Goal: Find specific fact: Find specific fact

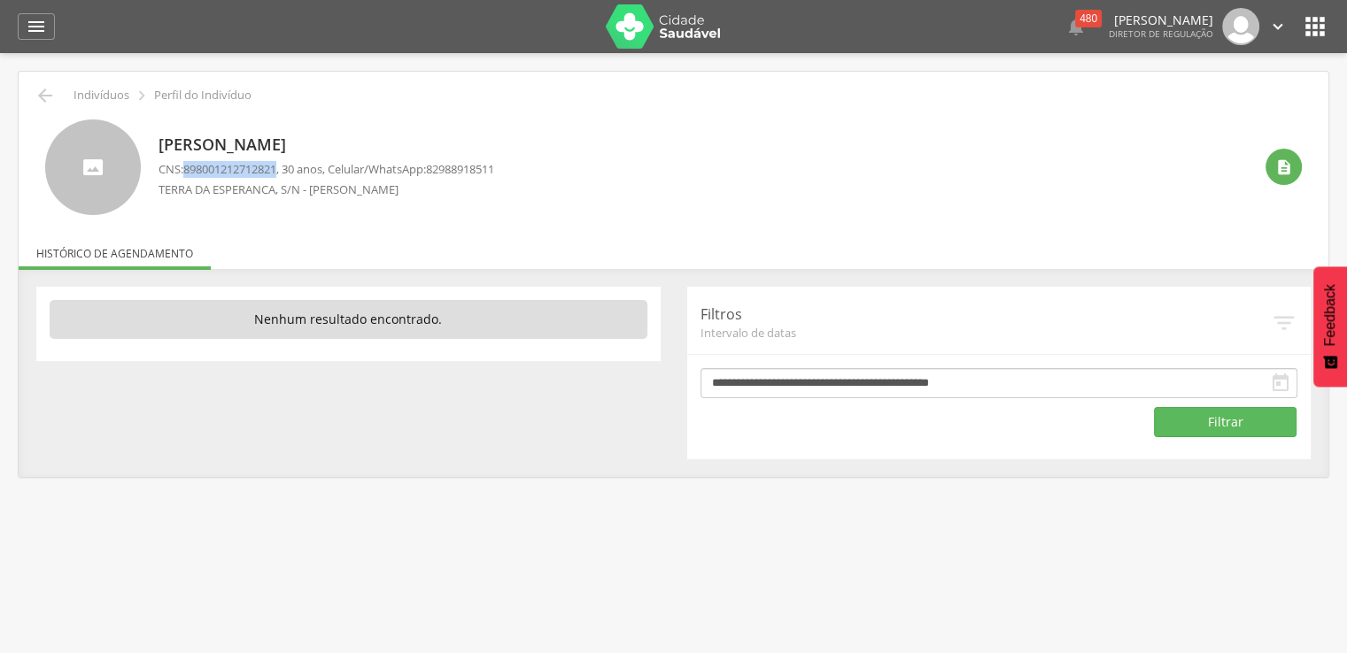
drag, startPoint x: 189, startPoint y: 166, endPoint x: 281, endPoint y: 171, distance: 91.3
click at [276, 169] on span "898001212712821" at bounding box center [229, 169] width 93 height 16
copy span "898001212712821"
drag, startPoint x: 188, startPoint y: 165, endPoint x: 282, endPoint y: 168, distance: 94.8
click at [276, 168] on span "700503369857758" at bounding box center [229, 169] width 93 height 16
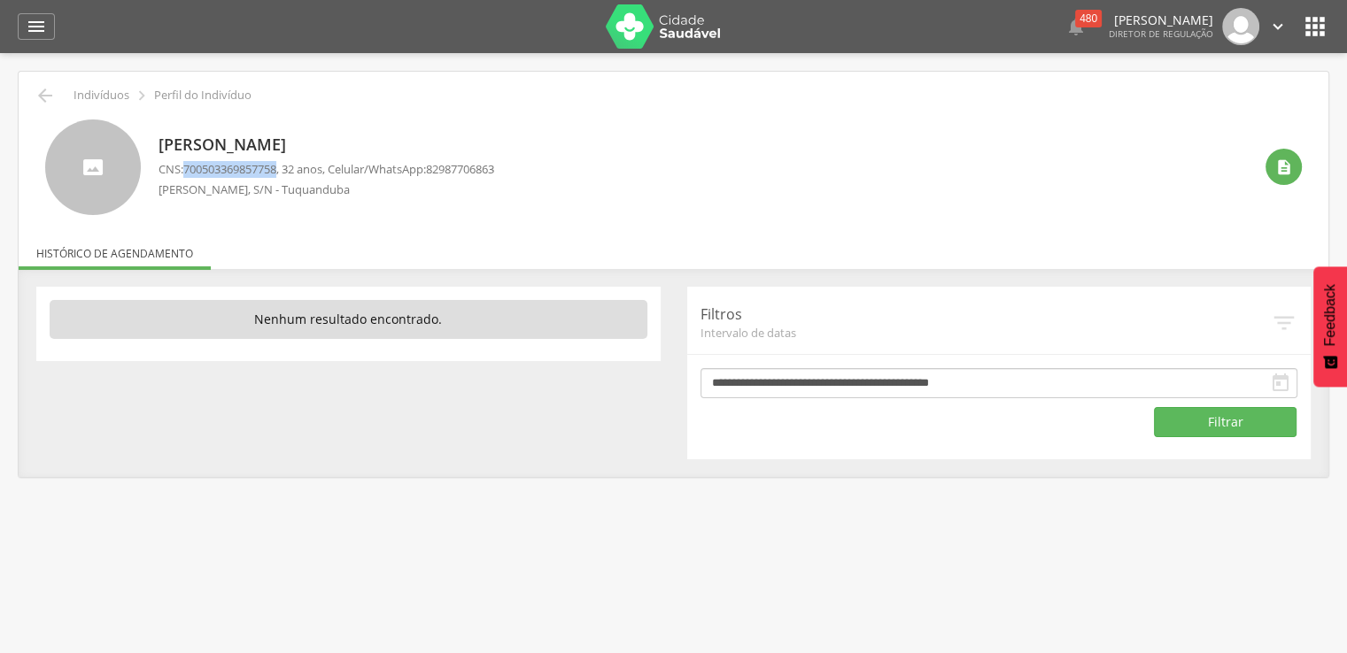
copy span "700503369857758"
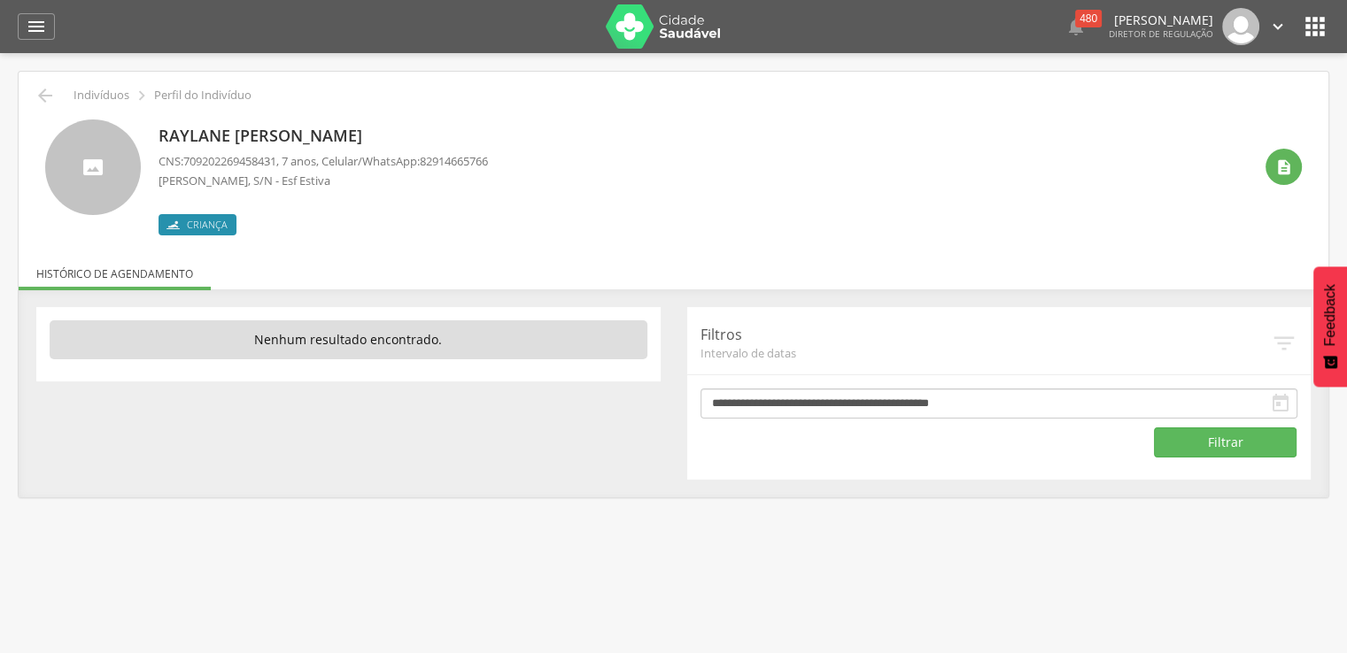
click at [188, 156] on span "709202269458431" at bounding box center [229, 161] width 93 height 16
drag, startPoint x: 188, startPoint y: 156, endPoint x: 237, endPoint y: 158, distance: 49.7
click at [237, 158] on span "709202269458431" at bounding box center [229, 161] width 93 height 16
copy span "709202269458431"
drag, startPoint x: 187, startPoint y: 155, endPoint x: 283, endPoint y: 161, distance: 96.7
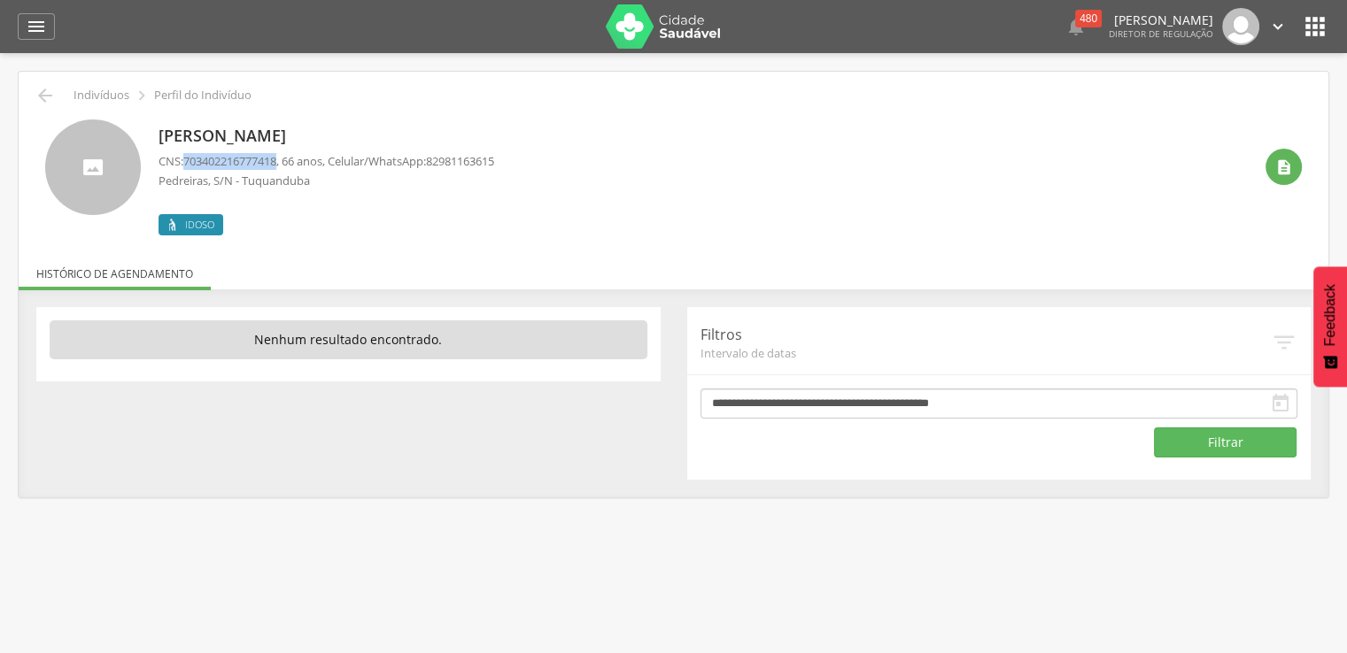
click at [276, 161] on span "703402216777418" at bounding box center [229, 161] width 93 height 16
copy span "703402216777418"
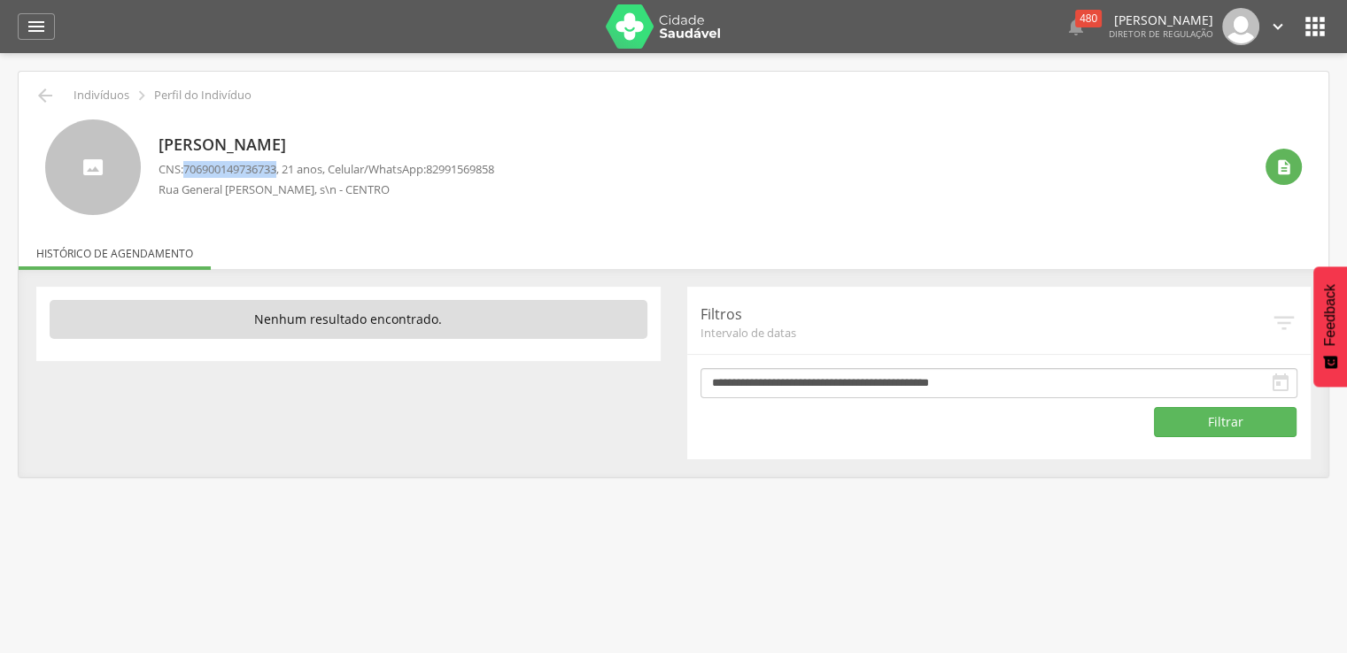
drag, startPoint x: 188, startPoint y: 167, endPoint x: 283, endPoint y: 166, distance: 95.6
click at [276, 166] on span "706900149736733" at bounding box center [229, 169] width 93 height 16
copy span "706900149736733"
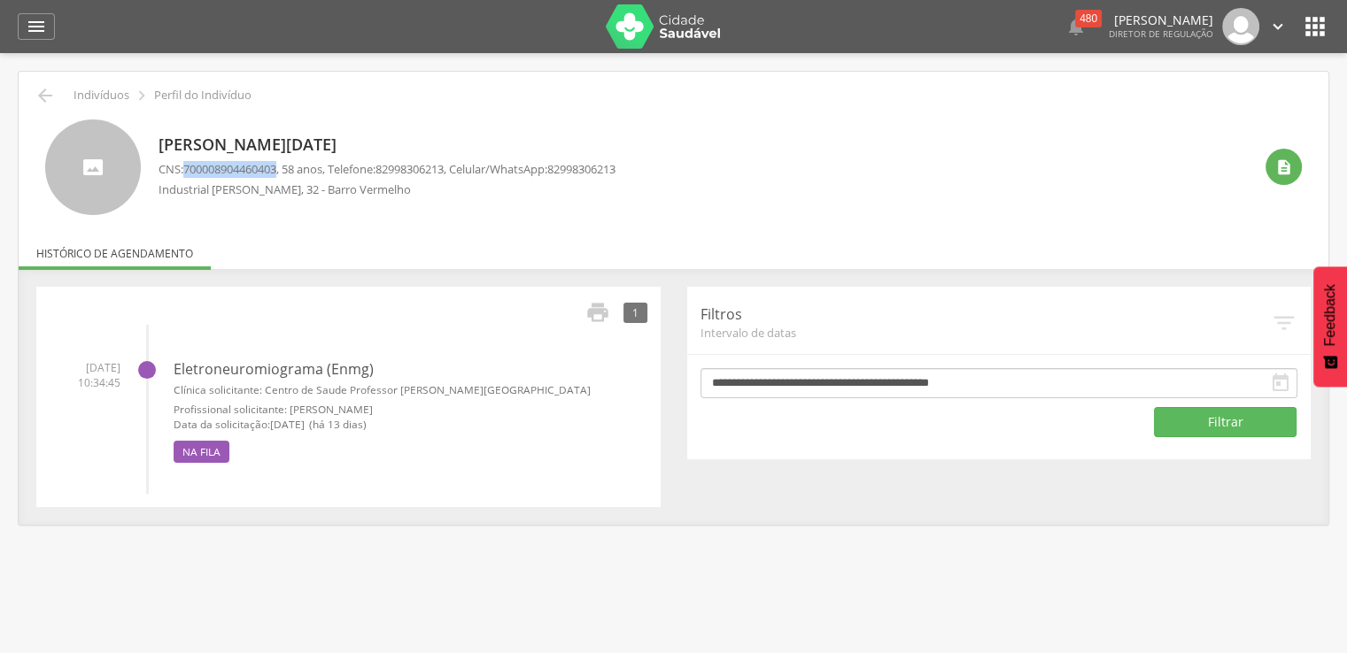
drag, startPoint x: 188, startPoint y: 168, endPoint x: 283, endPoint y: 167, distance: 95.6
click at [276, 167] on span "700008904460403" at bounding box center [229, 169] width 93 height 16
copy span "700008904460403"
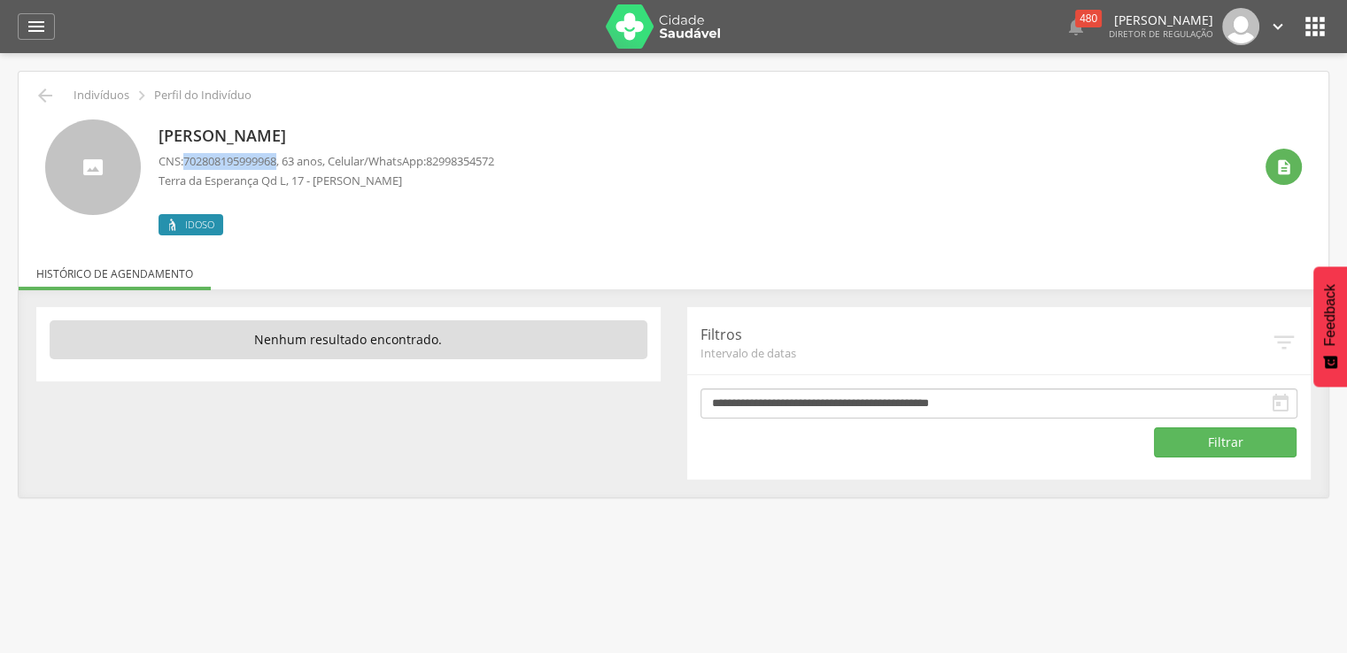
drag, startPoint x: 188, startPoint y: 157, endPoint x: 283, endPoint y: 163, distance: 95.8
click at [276, 163] on span "702808195999968" at bounding box center [229, 161] width 93 height 16
copy span "702808195999968"
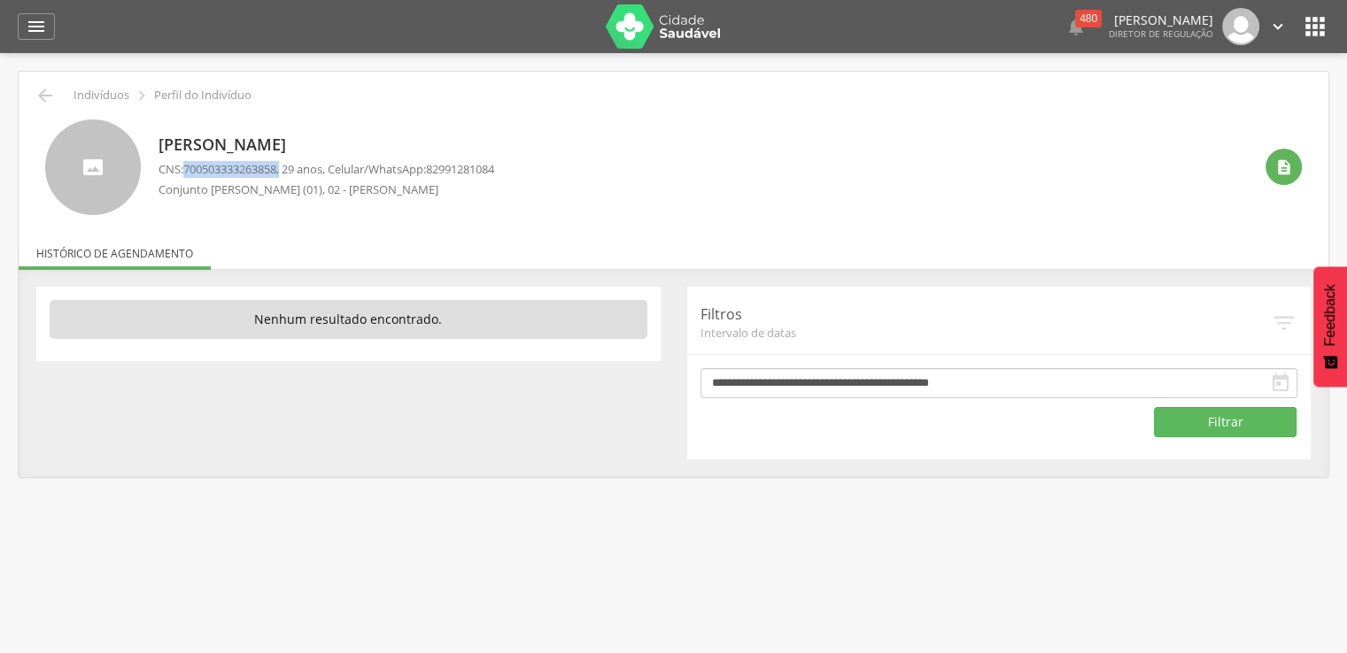
drag, startPoint x: 185, startPoint y: 174, endPoint x: 289, endPoint y: 167, distance: 103.8
click at [289, 167] on p "CNS: [PHONE_NUMBER] , 29 anos, Celular/WhatsApp: [PHONE_NUMBER]" at bounding box center [326, 169] width 336 height 17
copy p "700503333263858 ,"
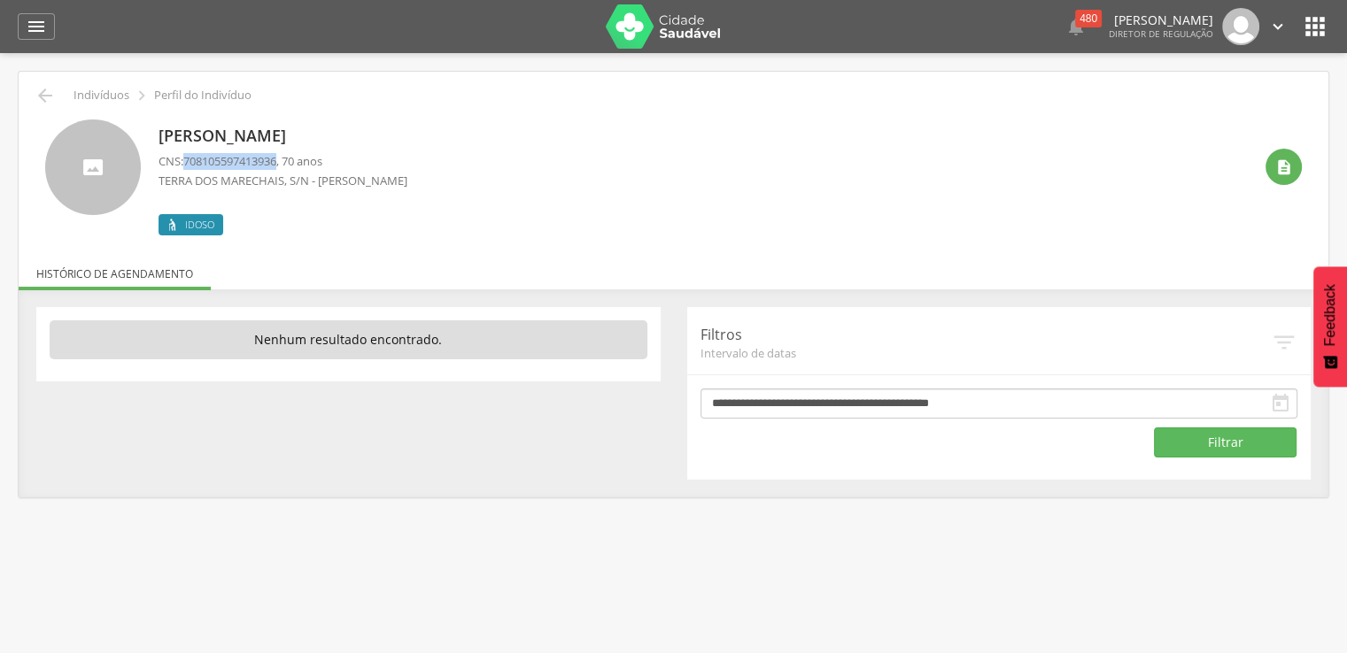
drag, startPoint x: 187, startPoint y: 157, endPoint x: 283, endPoint y: 160, distance: 96.6
click at [276, 160] on span "708105597413936" at bounding box center [229, 161] width 93 height 16
copy span "708105597413936"
click at [185, 161] on p "CNS: 898005126601379 , 9 anos, Celular/WhatsApp: 82994002452" at bounding box center [322, 161] width 329 height 17
drag, startPoint x: 185, startPoint y: 161, endPoint x: 241, endPoint y: 154, distance: 56.2
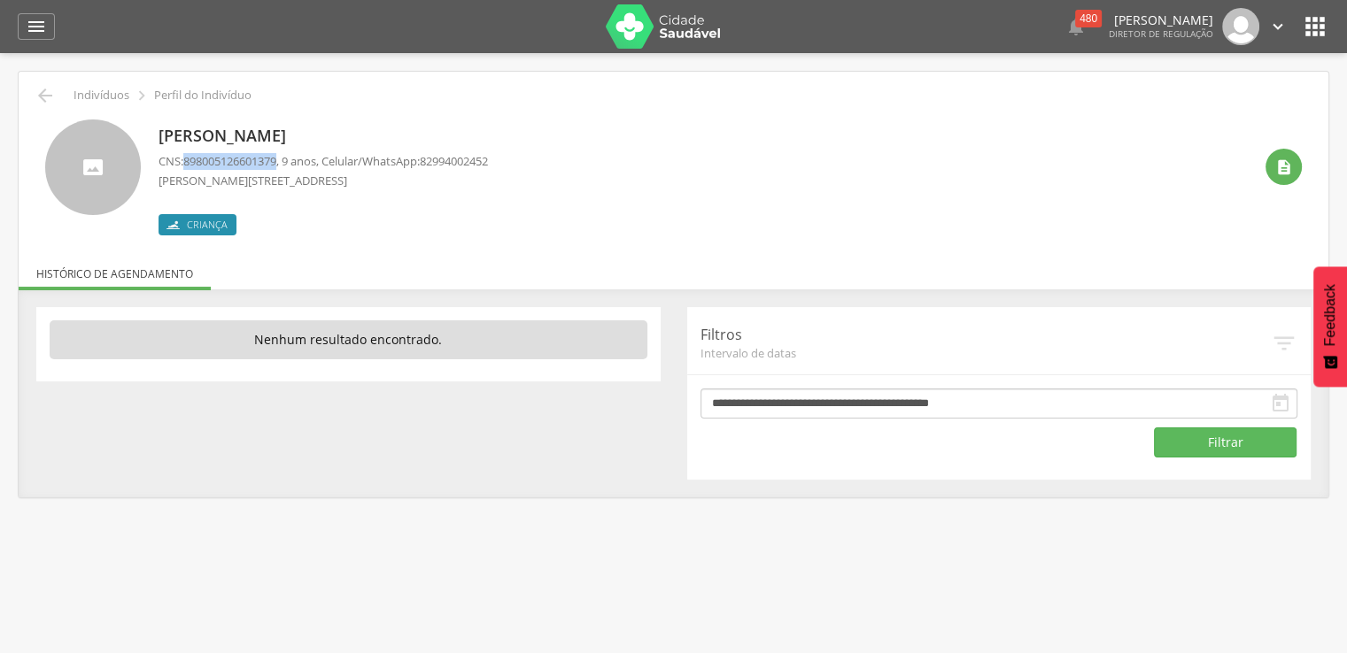
click at [238, 156] on p "CNS: 898005126601379 , 9 anos, Celular/WhatsApp: 82994002452" at bounding box center [322, 161] width 329 height 17
copy span "898005126601379"
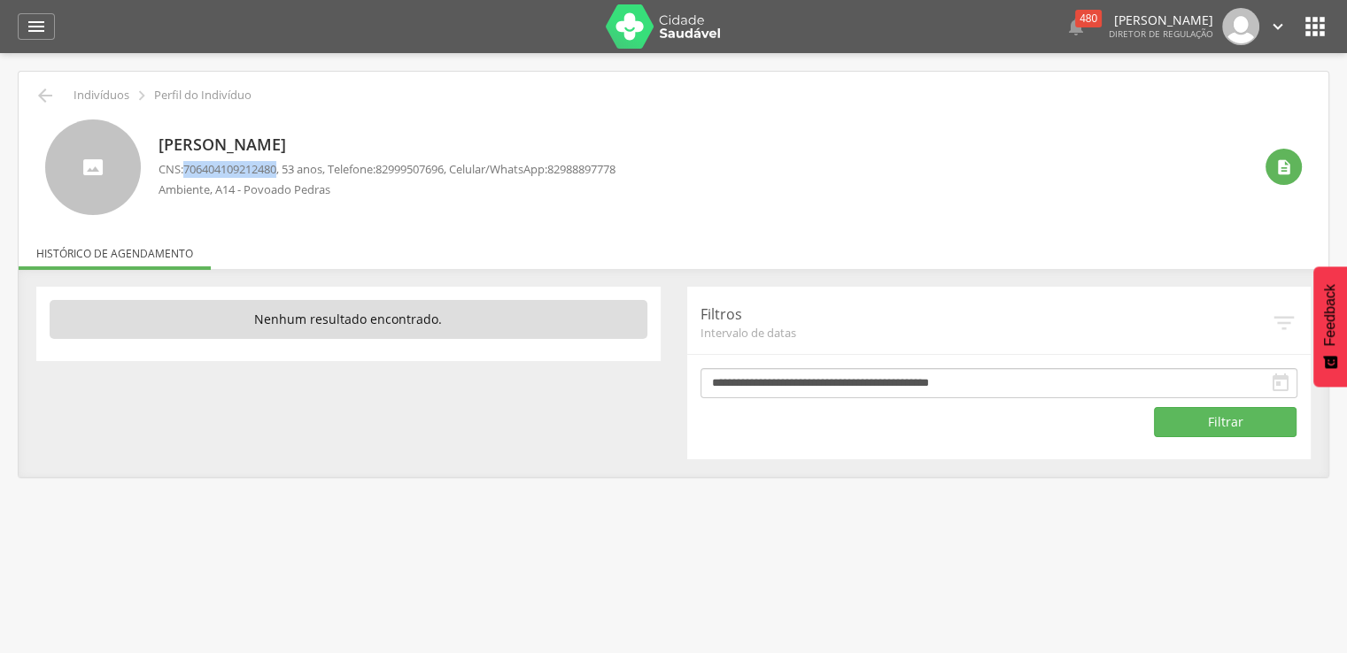
drag, startPoint x: 186, startPoint y: 165, endPoint x: 283, endPoint y: 163, distance: 97.4
click at [276, 163] on span "706404109212480" at bounding box center [229, 169] width 93 height 16
copy span "706404109212480"
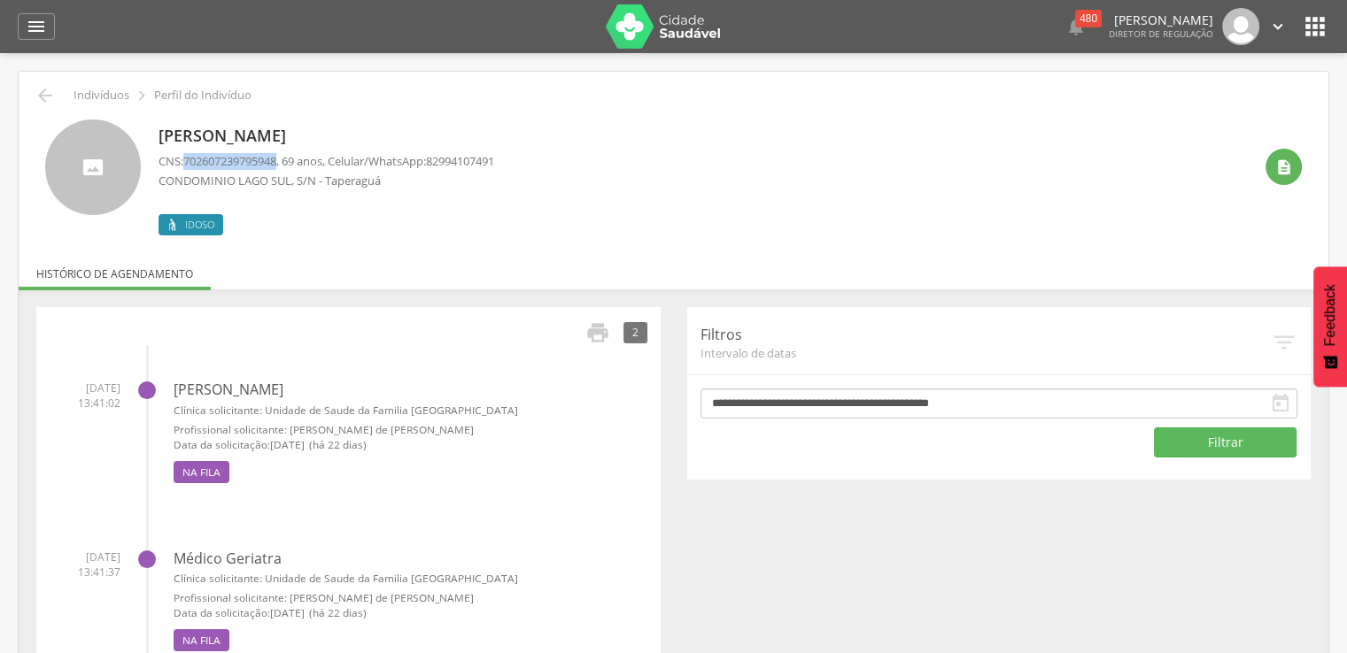
drag, startPoint x: 186, startPoint y: 157, endPoint x: 284, endPoint y: 162, distance: 98.4
click at [276, 162] on span "702607239795948" at bounding box center [229, 161] width 93 height 16
copy span "702607239795948"
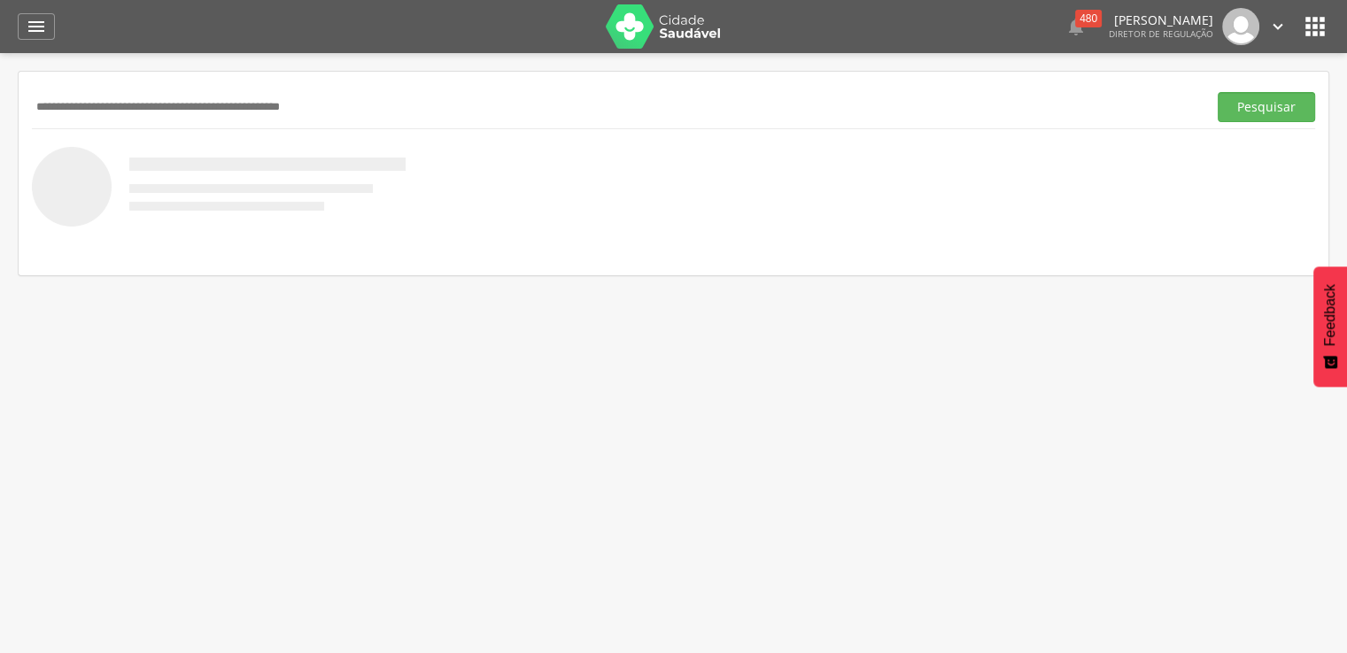
click at [1320, 20] on icon "" at bounding box center [1315, 26] width 28 height 28
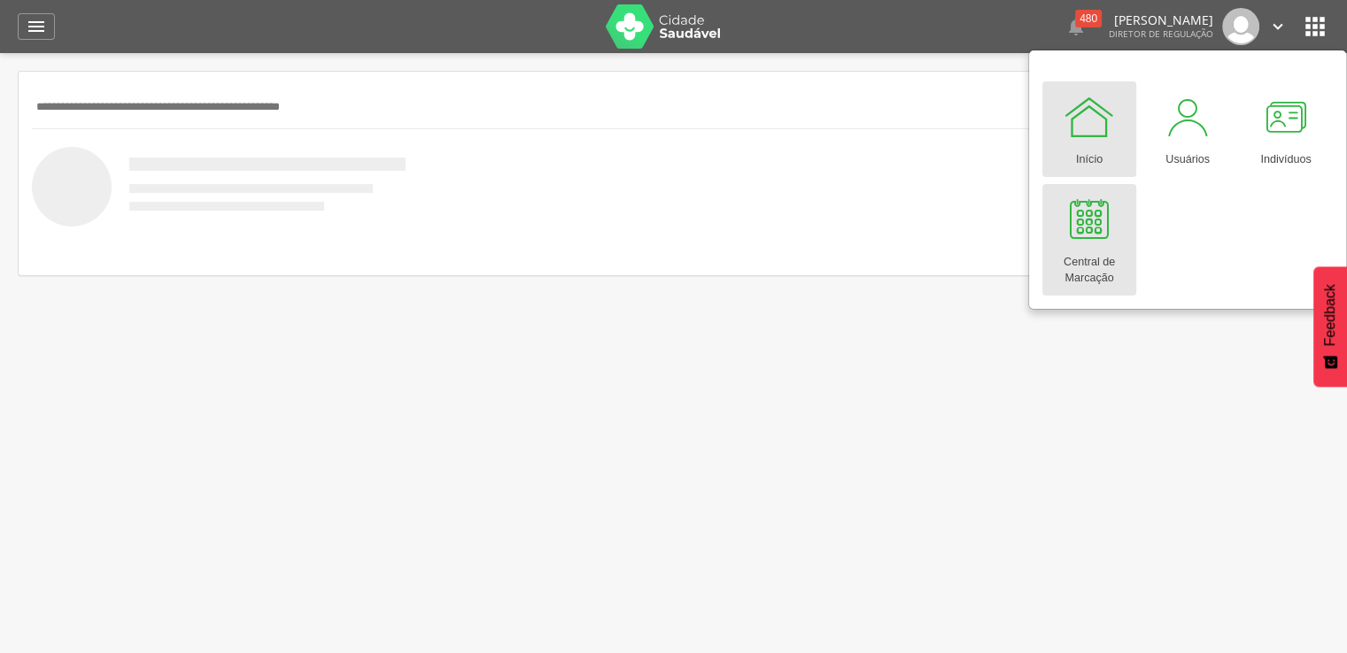
click at [1079, 269] on div "Central de Marcação" at bounding box center [1089, 266] width 76 height 41
click at [1081, 243] on div at bounding box center [1089, 219] width 53 height 53
click at [1082, 227] on div at bounding box center [1089, 219] width 53 height 53
